Goal: Information Seeking & Learning: Learn about a topic

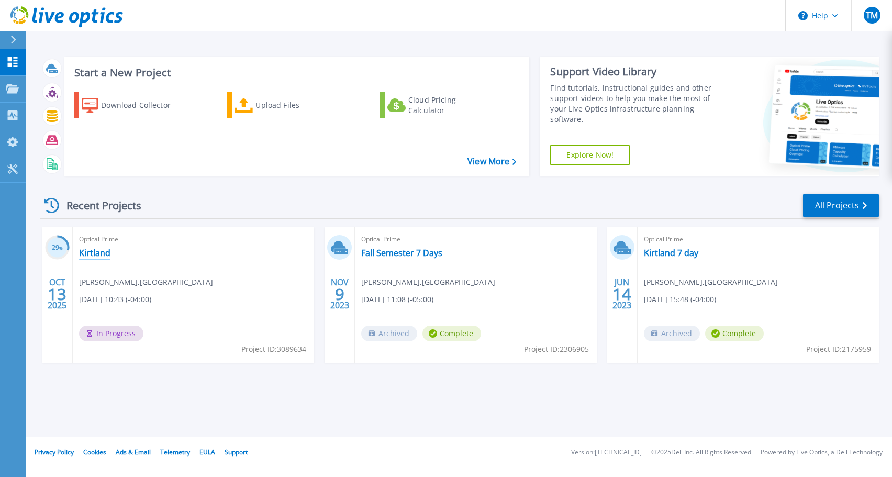
click at [91, 252] on link "Kirtland" at bounding box center [94, 253] width 31 height 10
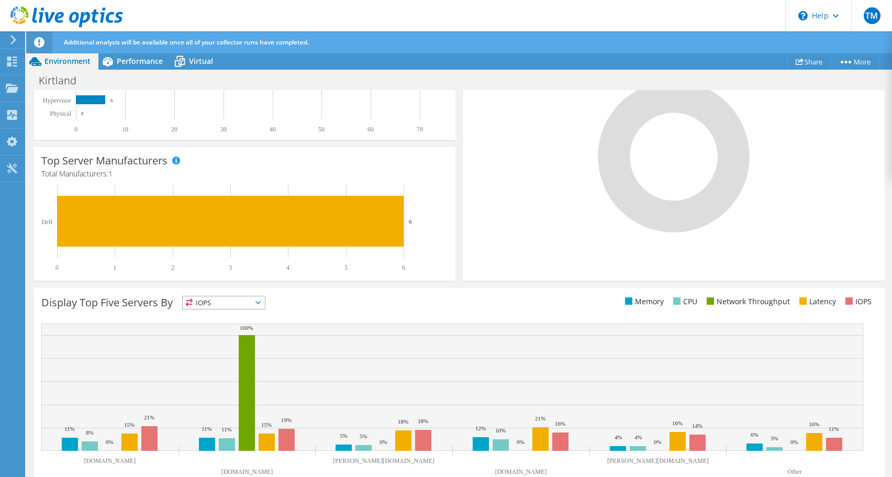
scroll to position [283, 0]
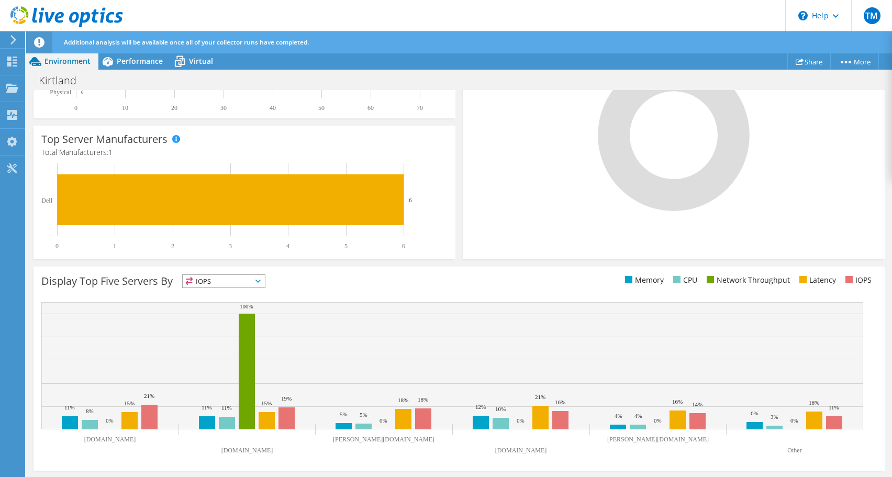
click at [259, 282] on icon at bounding box center [257, 280] width 5 height 3
click at [237, 311] on li "Memory" at bounding box center [224, 309] width 82 height 15
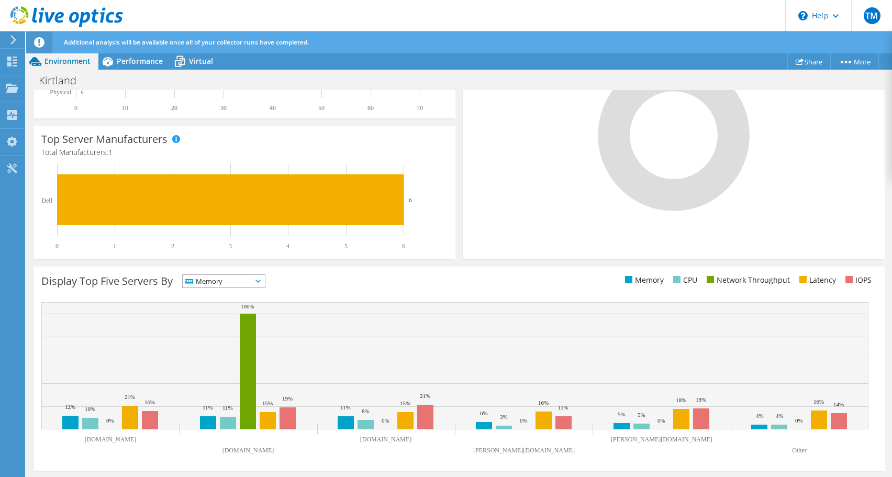
click at [243, 284] on span "Memory" at bounding box center [217, 281] width 69 height 13
click at [237, 337] on li "Network Throughput" at bounding box center [224, 338] width 82 height 15
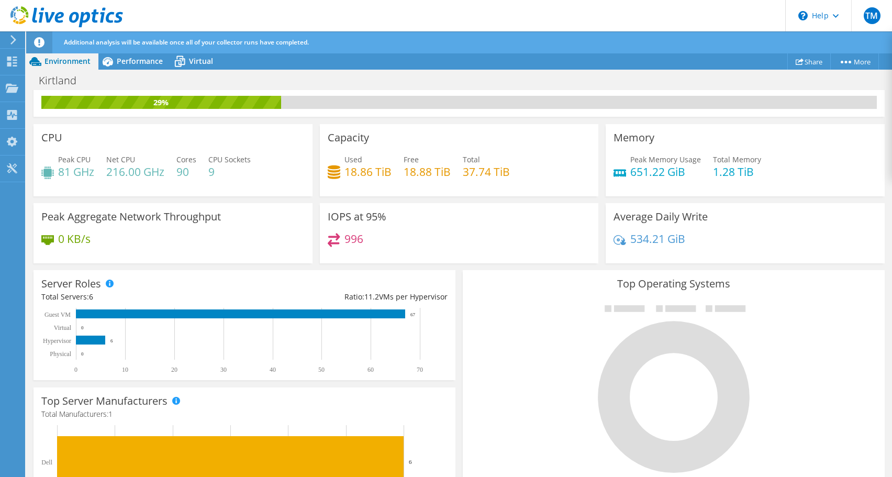
scroll to position [0, 0]
click at [125, 60] on span "Performance" at bounding box center [140, 61] width 46 height 10
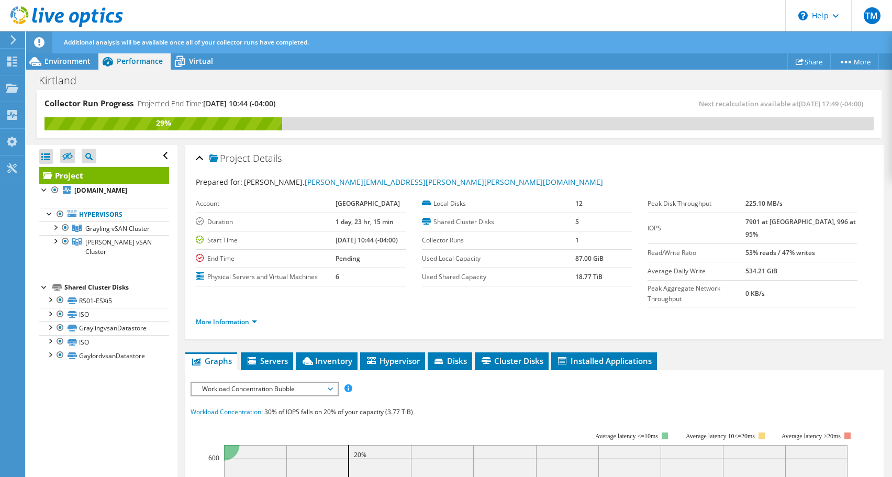
click at [319, 391] on span "Workload Concentration Bubble" at bounding box center [264, 389] width 134 height 13
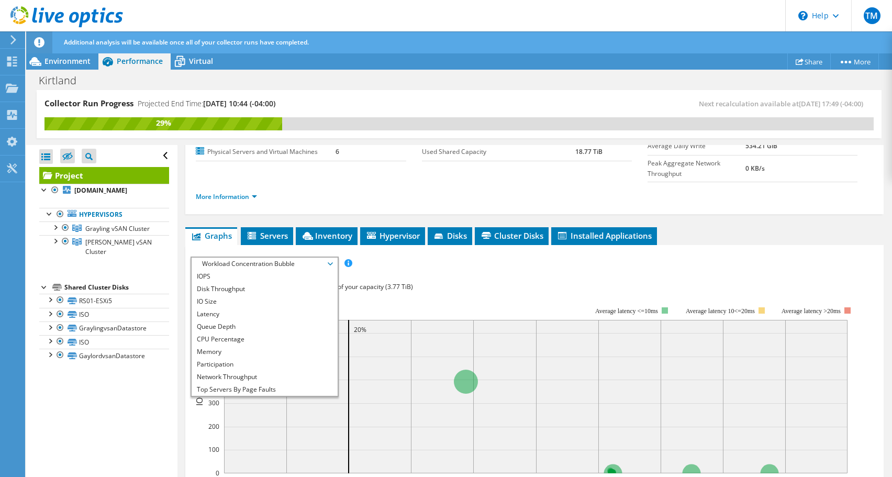
scroll to position [157, 0]
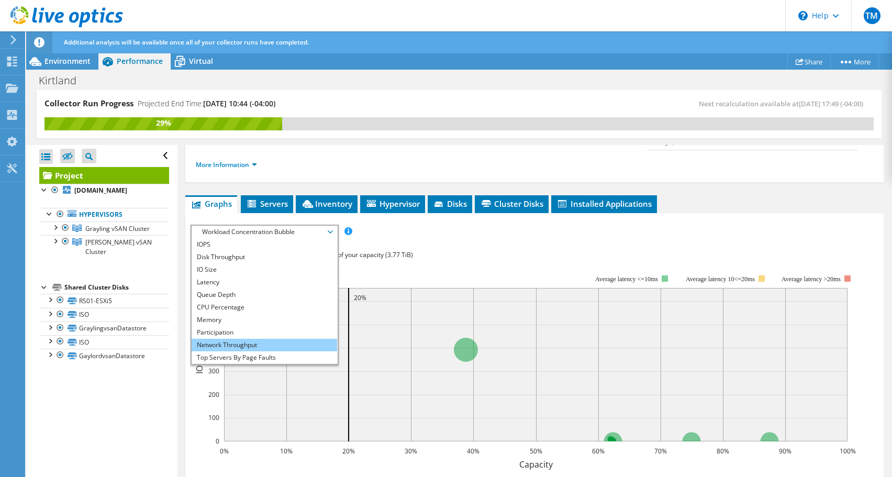
click at [246, 342] on li "Network Throughput" at bounding box center [264, 345] width 145 height 13
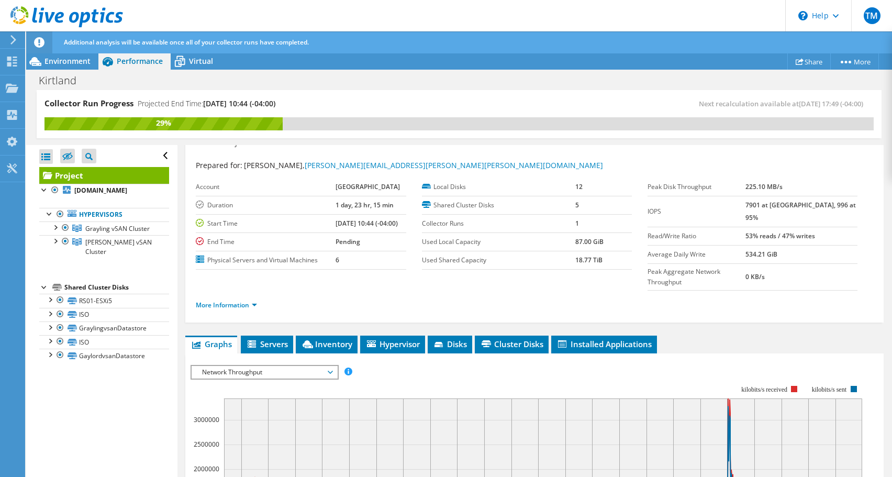
scroll to position [0, 0]
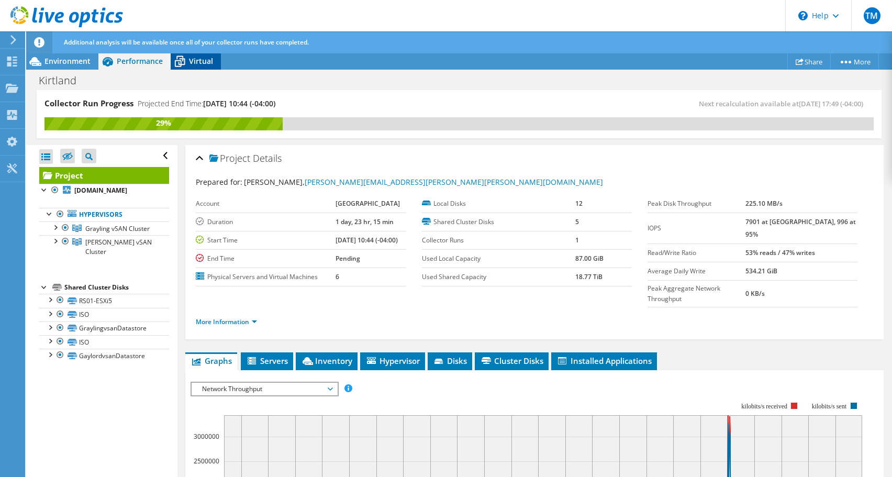
click at [188, 61] on icon at bounding box center [180, 61] width 18 height 18
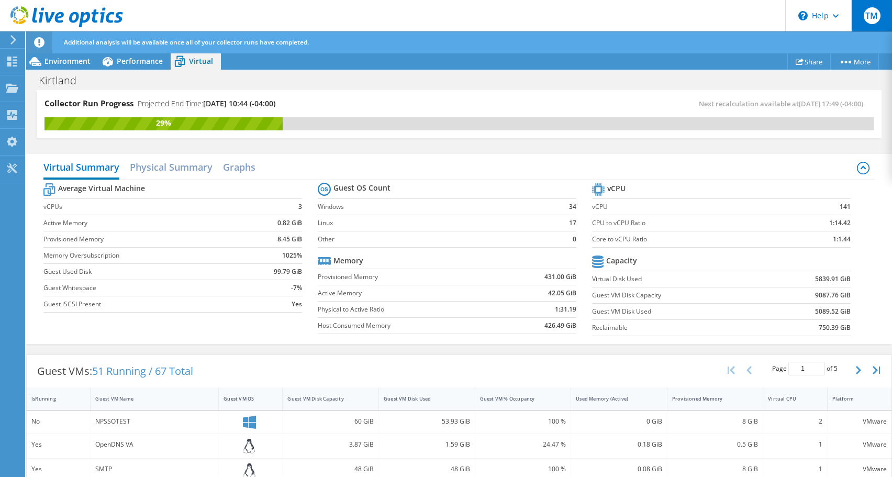
click at [880, 16] on div "TM" at bounding box center [871, 15] width 41 height 31
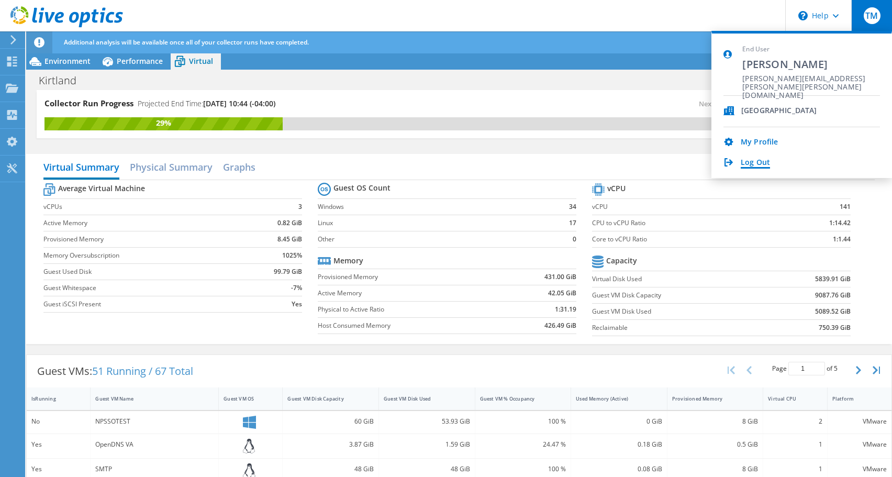
click at [748, 163] on link "Log Out" at bounding box center [754, 163] width 29 height 10
